Goal: Find specific page/section: Find specific page/section

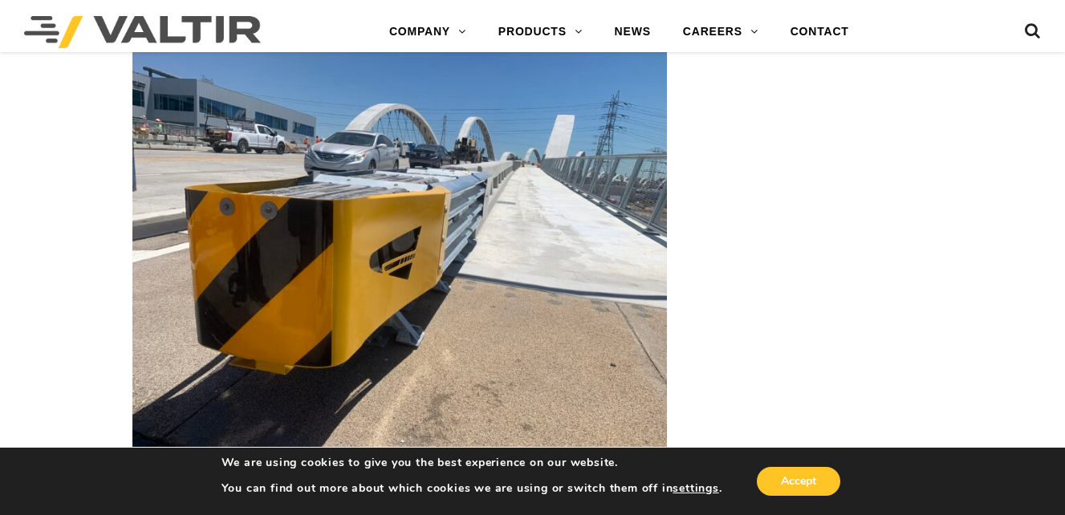
scroll to position [3933, 0]
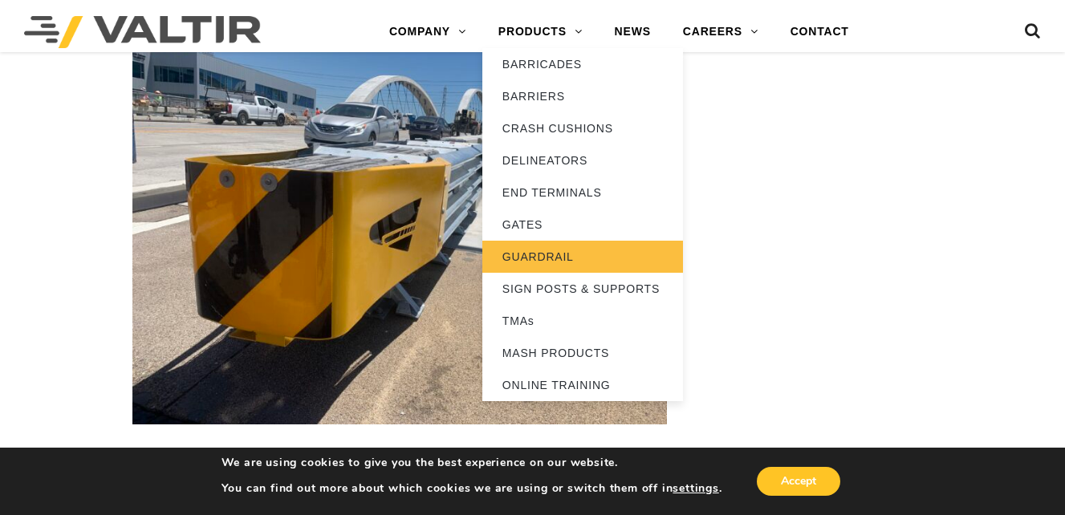
click at [534, 260] on link "GUARDRAIL" at bounding box center [582, 257] width 201 height 32
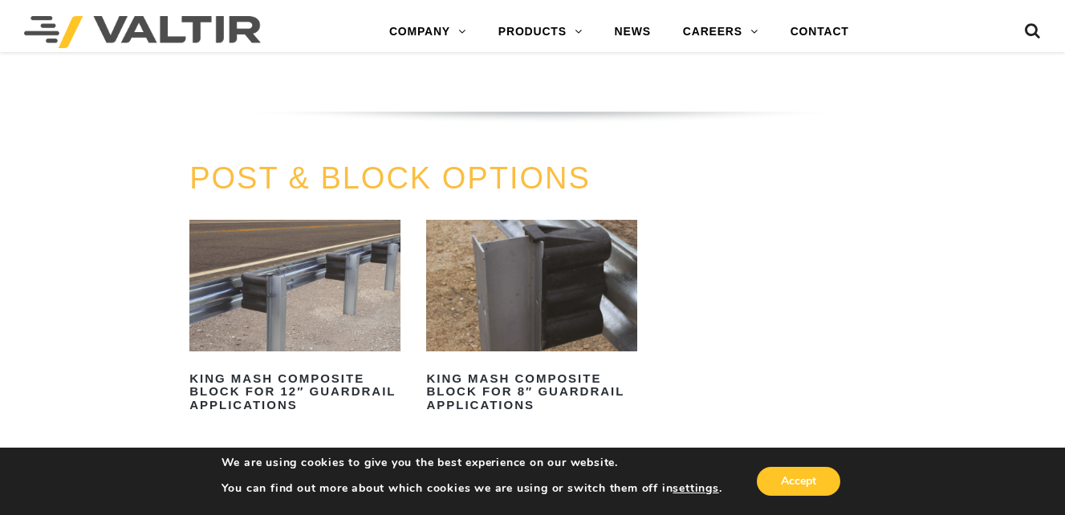
scroll to position [1284, 0]
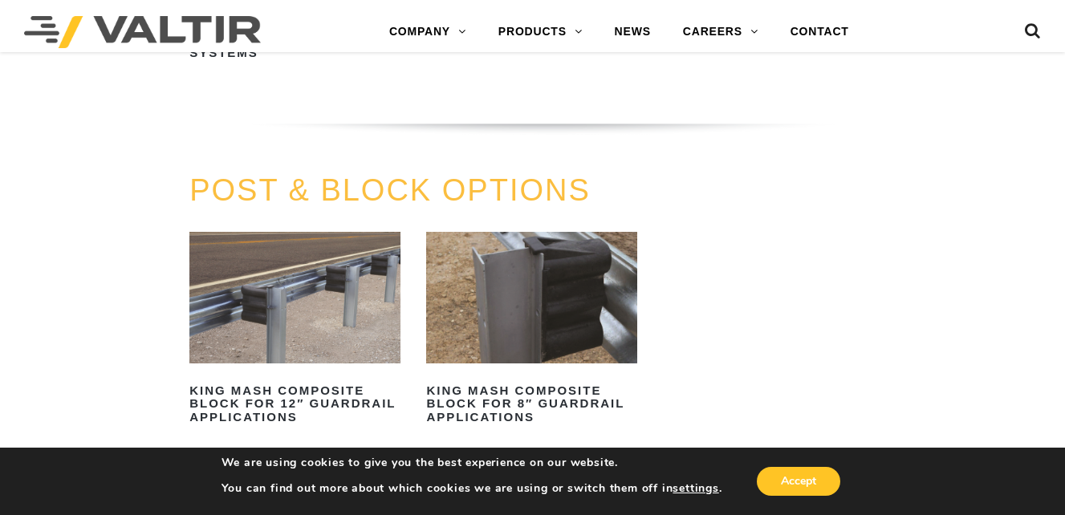
click at [311, 340] on img at bounding box center [294, 298] width 211 height 132
